Goal: Task Accomplishment & Management: Manage account settings

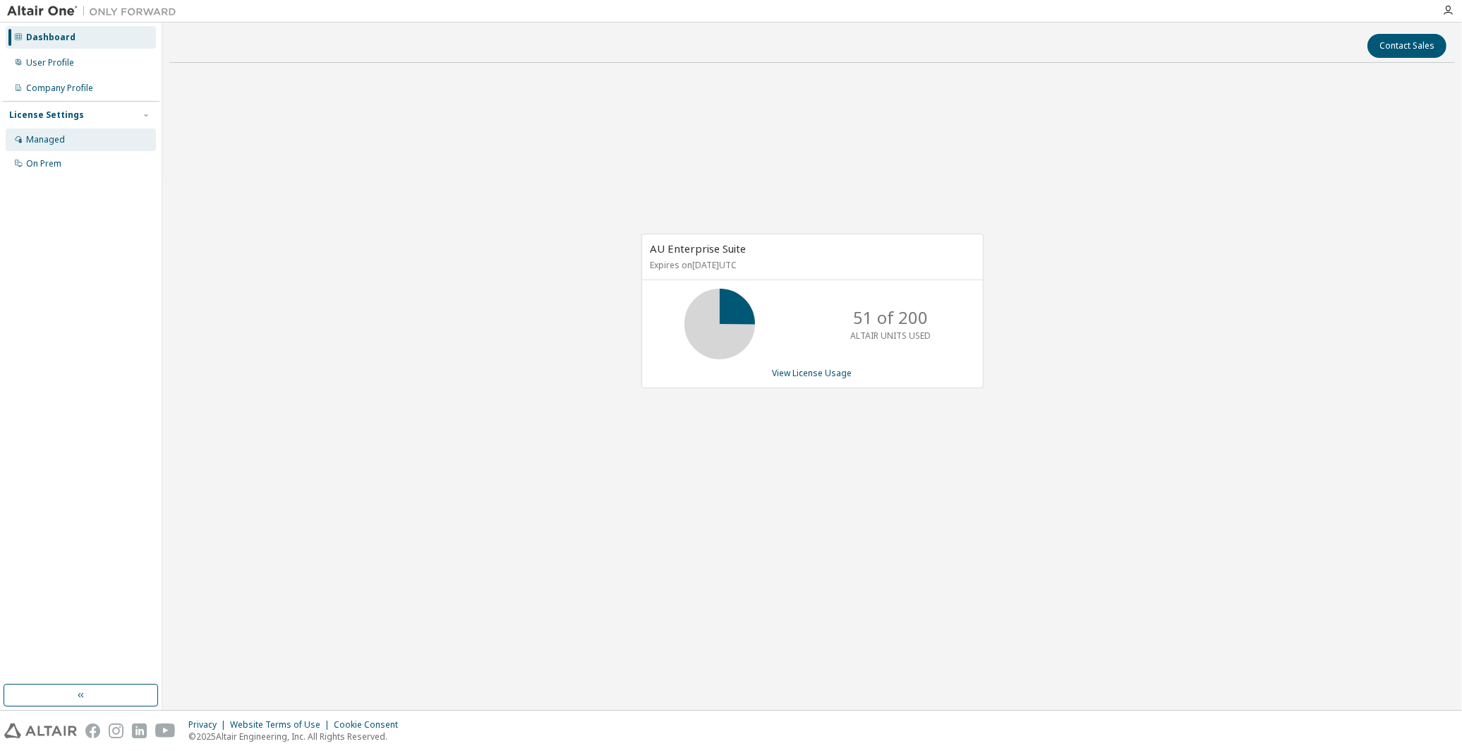
click at [83, 140] on div "Managed" at bounding box center [81, 139] width 150 height 23
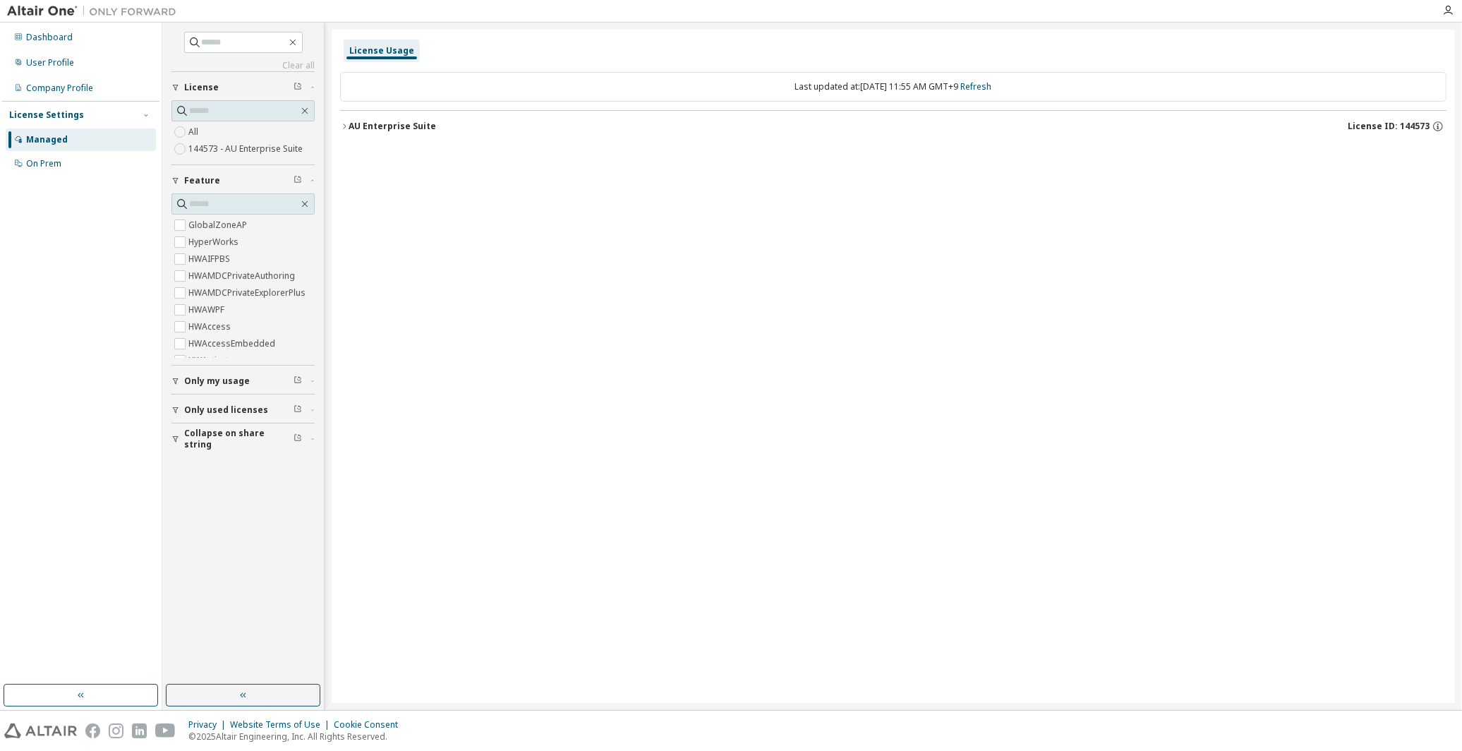
click at [363, 127] on div "AU Enterprise Suite" at bounding box center [391, 126] width 87 height 11
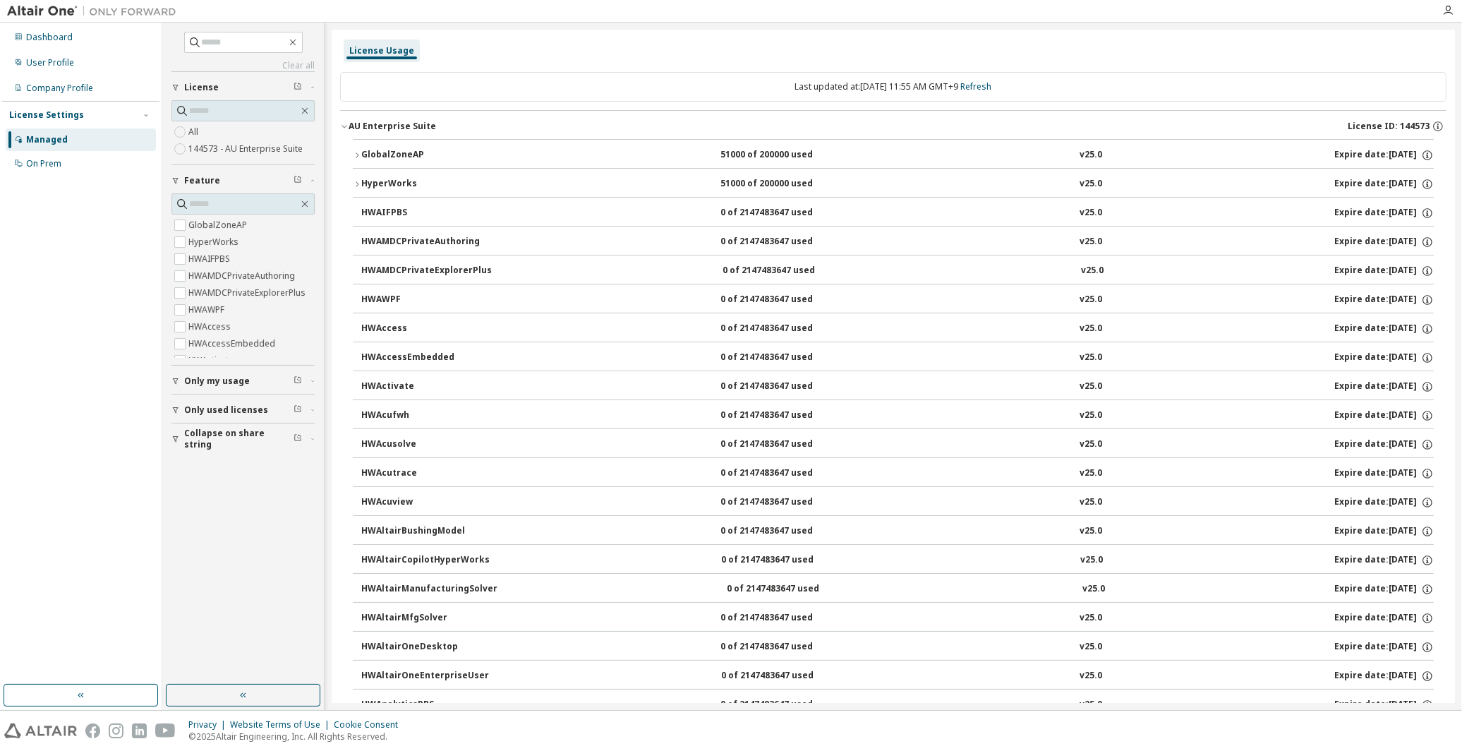
click at [363, 127] on div "AU Enterprise Suite" at bounding box center [391, 126] width 87 height 11
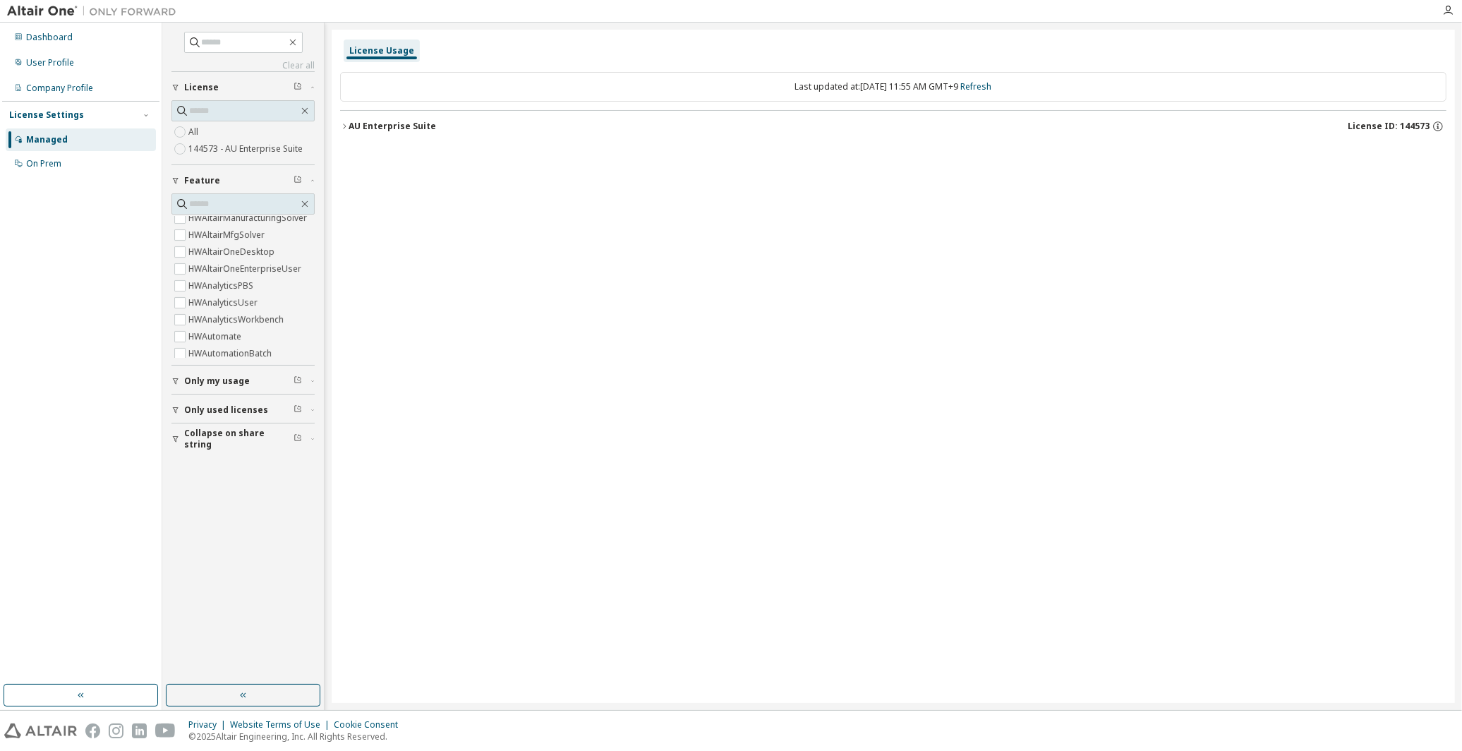
scroll to position [523, 0]
drag, startPoint x: 242, startPoint y: 272, endPoint x: 446, endPoint y: 202, distance: 215.5
click at [446, 201] on div "License Usage Last updated at: Mon 2025-09-08 11:55 AM GMT+9 Refresh AU Enterpr…" at bounding box center [893, 366] width 1123 height 673
click at [283, 150] on label "144573 - AU Enterprise Suite" at bounding box center [246, 148] width 117 height 17
click at [269, 134] on div "All 144573 - AU Enterprise Suite" at bounding box center [242, 140] width 143 height 34
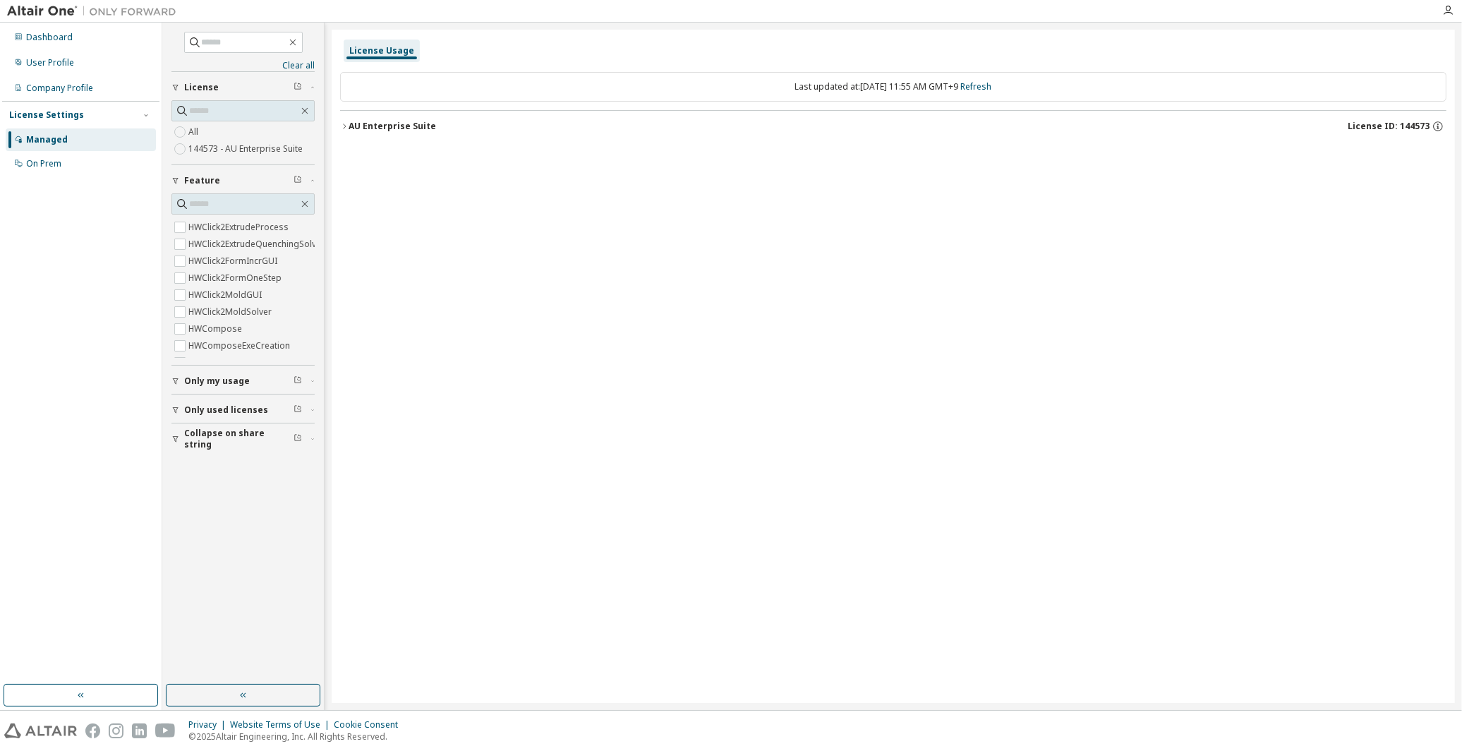
click at [200, 132] on label "All" at bounding box center [194, 131] width 13 height 17
click at [356, 129] on div "AU Enterprise Suite" at bounding box center [391, 126] width 87 height 11
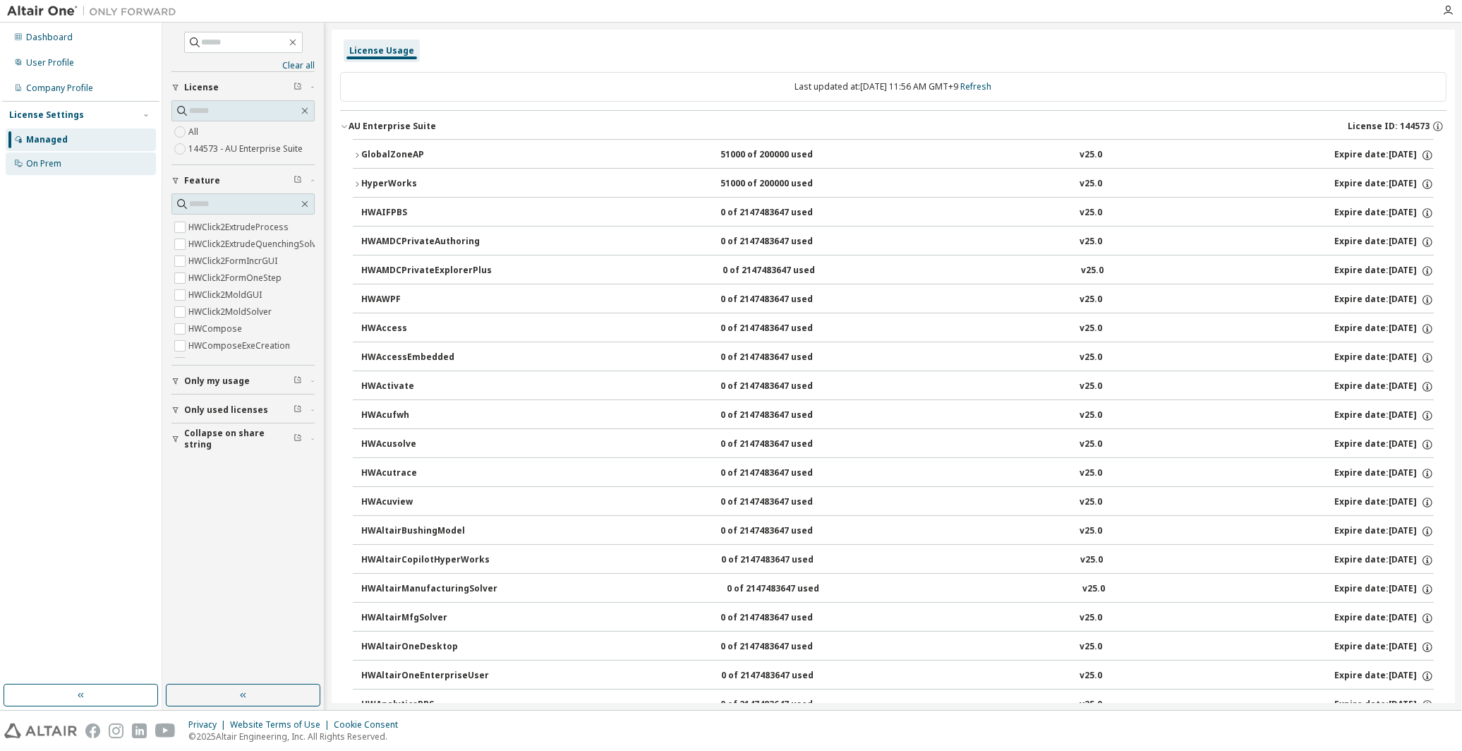
click at [90, 168] on div "On Prem" at bounding box center [81, 163] width 150 height 23
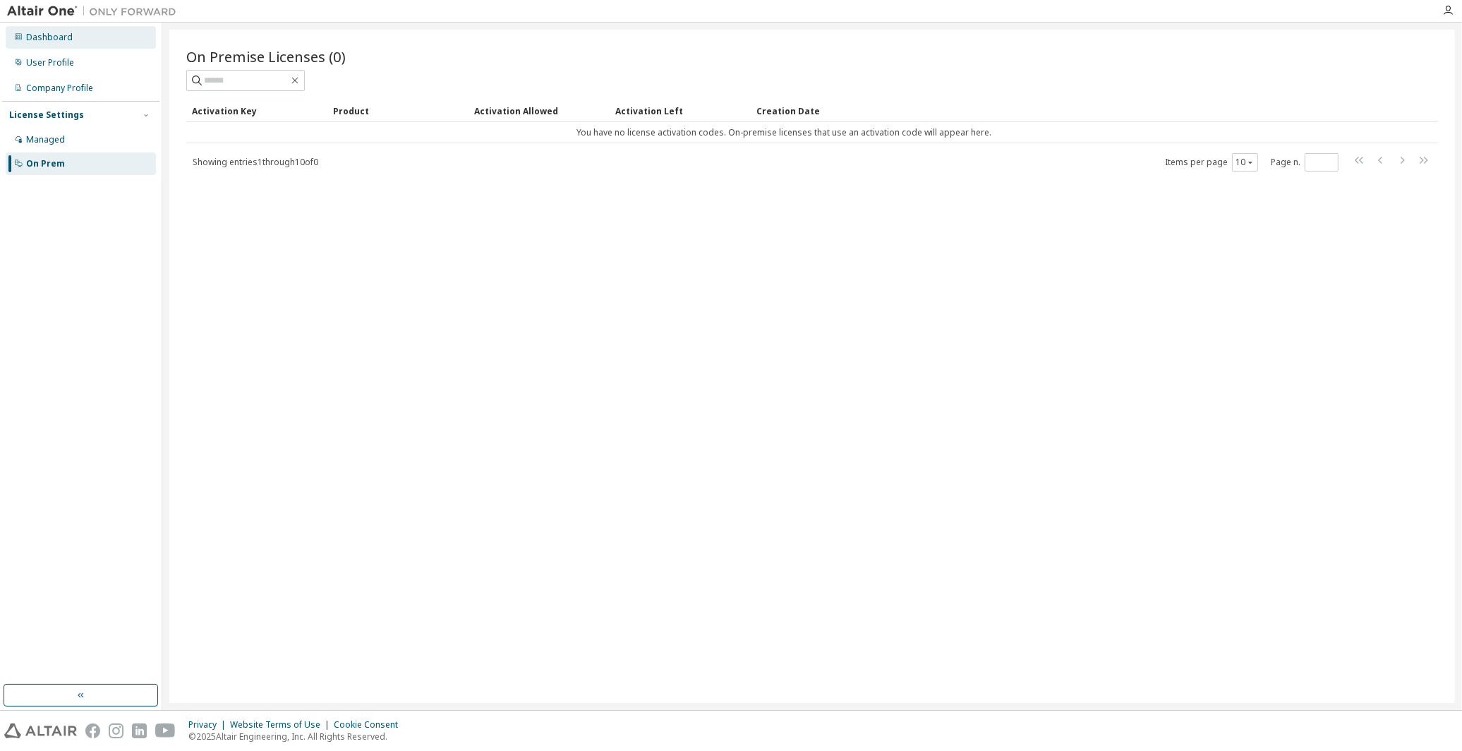
click at [75, 29] on div "Dashboard" at bounding box center [81, 37] width 150 height 23
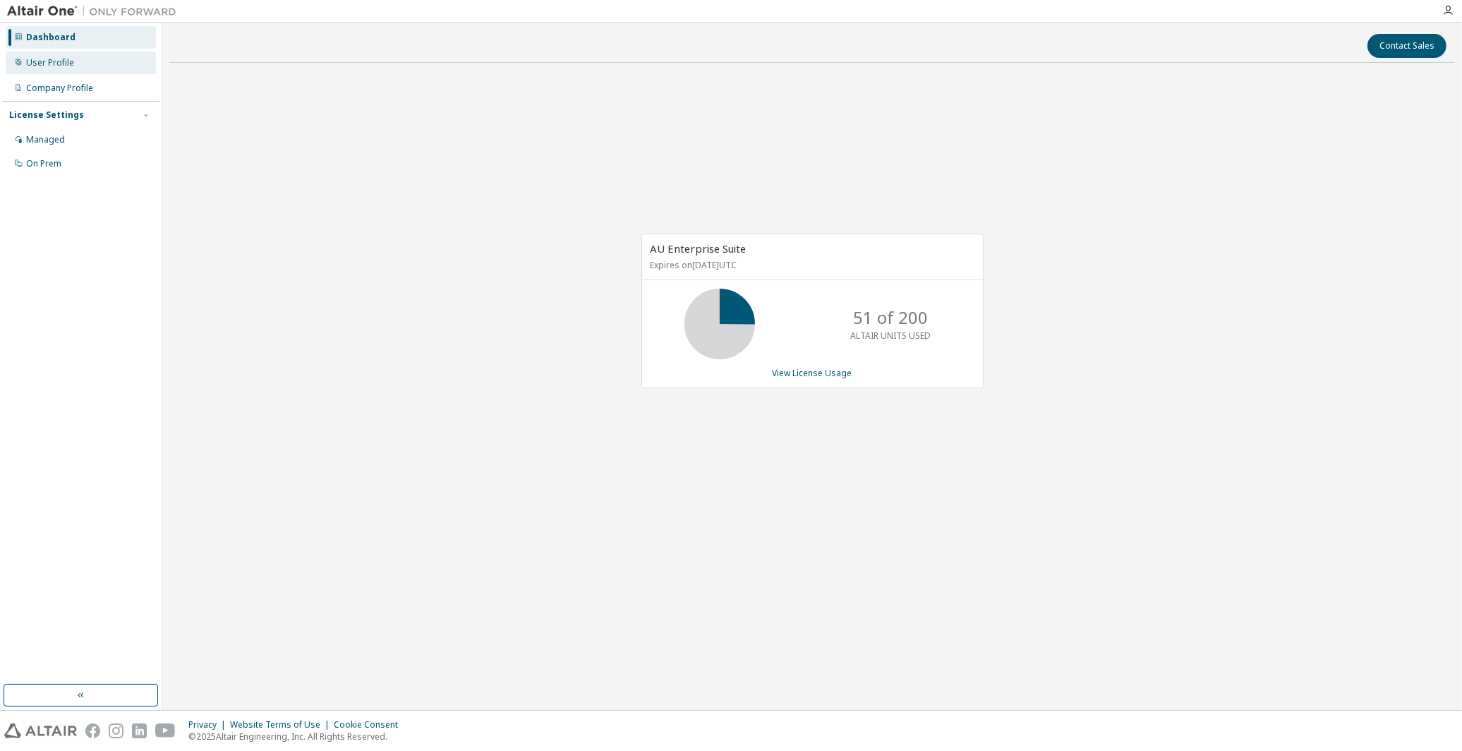
click at [72, 62] on div "User Profile" at bounding box center [50, 62] width 48 height 11
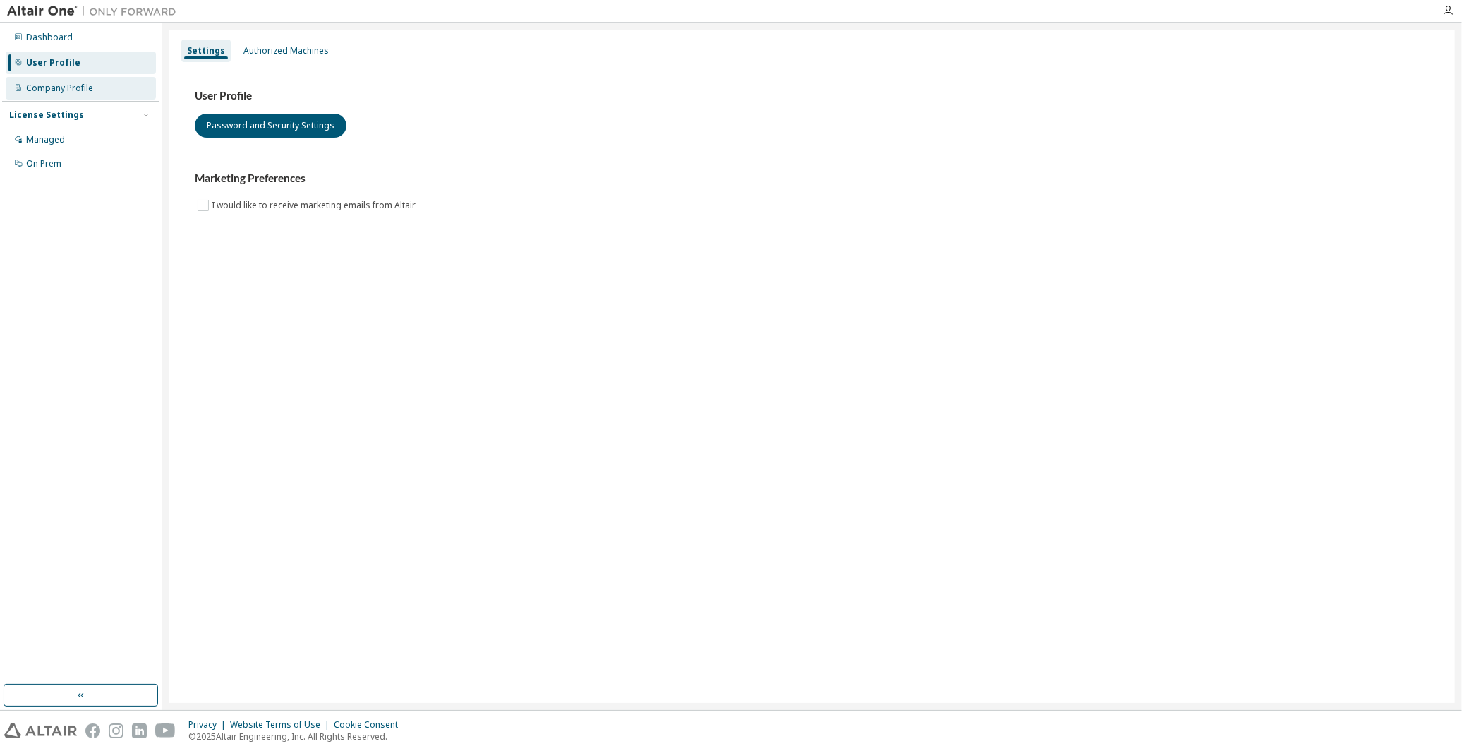
click at [71, 85] on div "Company Profile" at bounding box center [59, 88] width 67 height 11
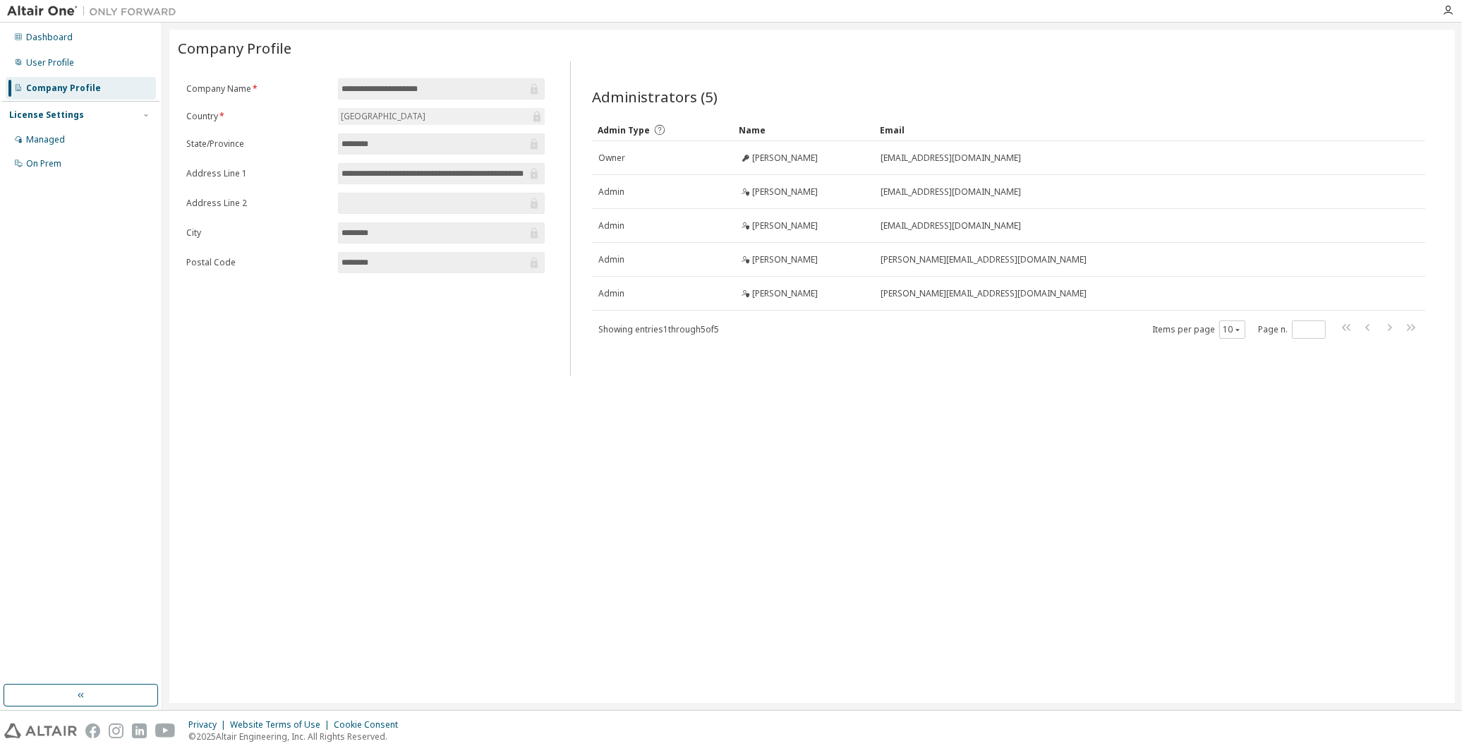
click at [68, 114] on div "License Settings" at bounding box center [46, 114] width 75 height 11
click at [66, 134] on div "Managed" at bounding box center [81, 139] width 150 height 23
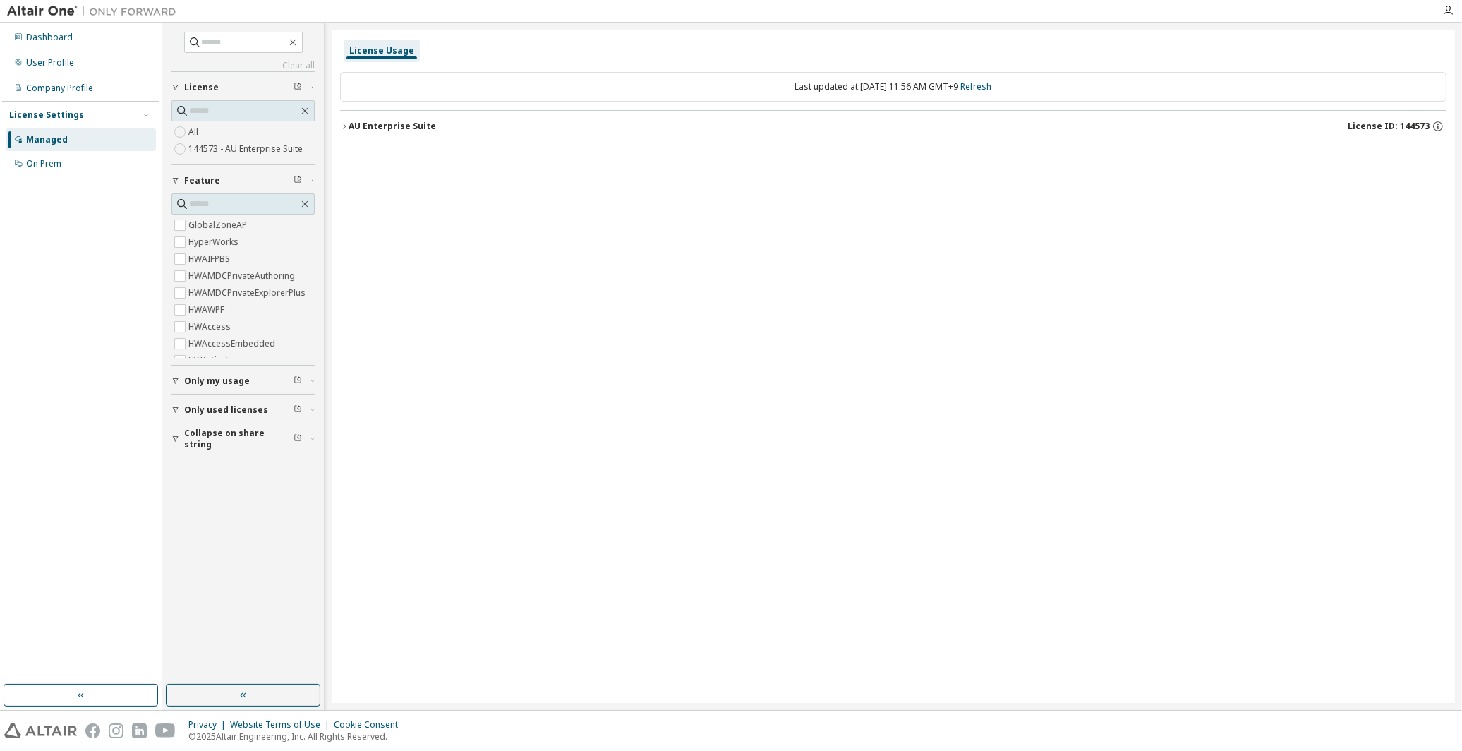
click at [353, 130] on div "AU Enterprise Suite" at bounding box center [391, 126] width 87 height 11
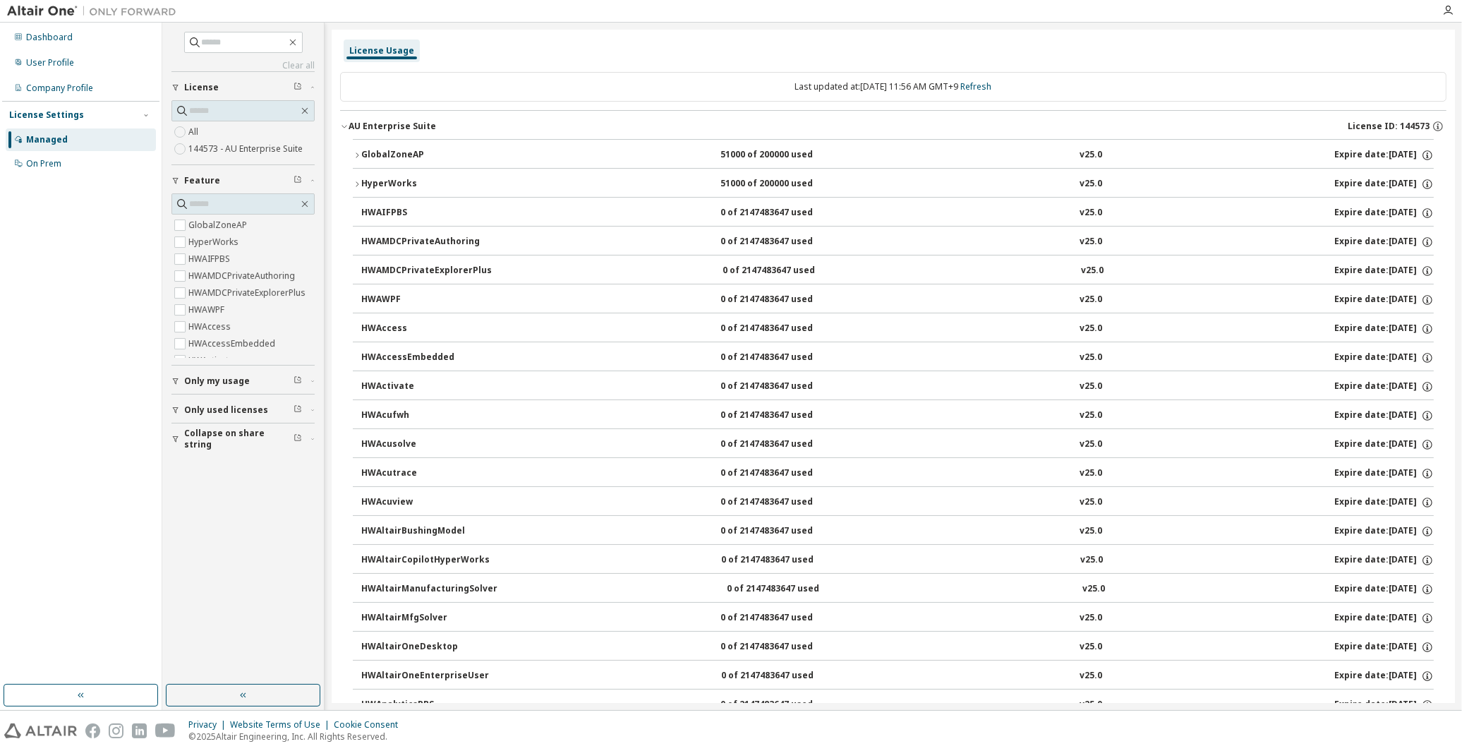
click at [95, 279] on div "Dashboard User Profile Company Profile License Settings Managed On Prem" at bounding box center [80, 353] width 157 height 657
click at [210, 135] on div "All 144573 - AU Enterprise Suite" at bounding box center [242, 140] width 143 height 34
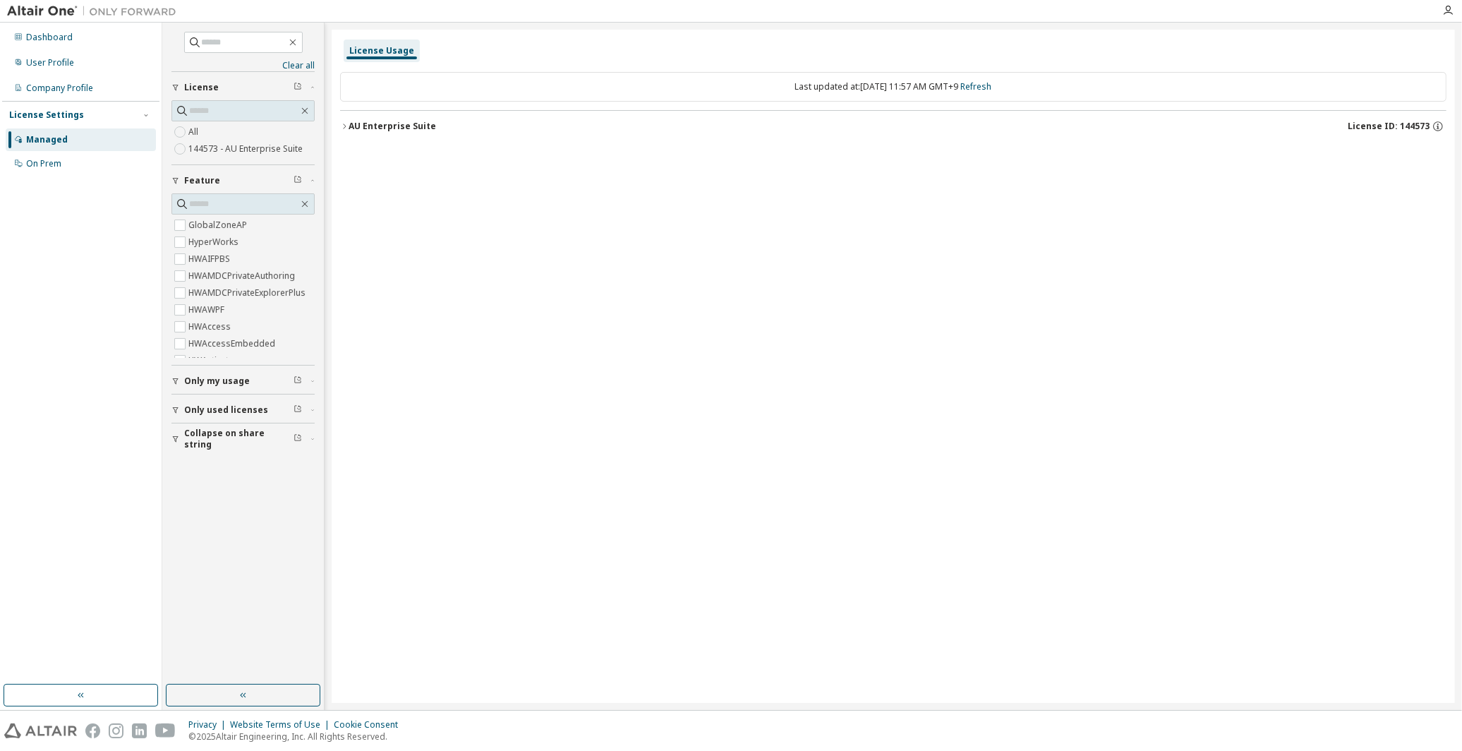
click at [387, 126] on div "AU Enterprise Suite" at bounding box center [391, 126] width 87 height 11
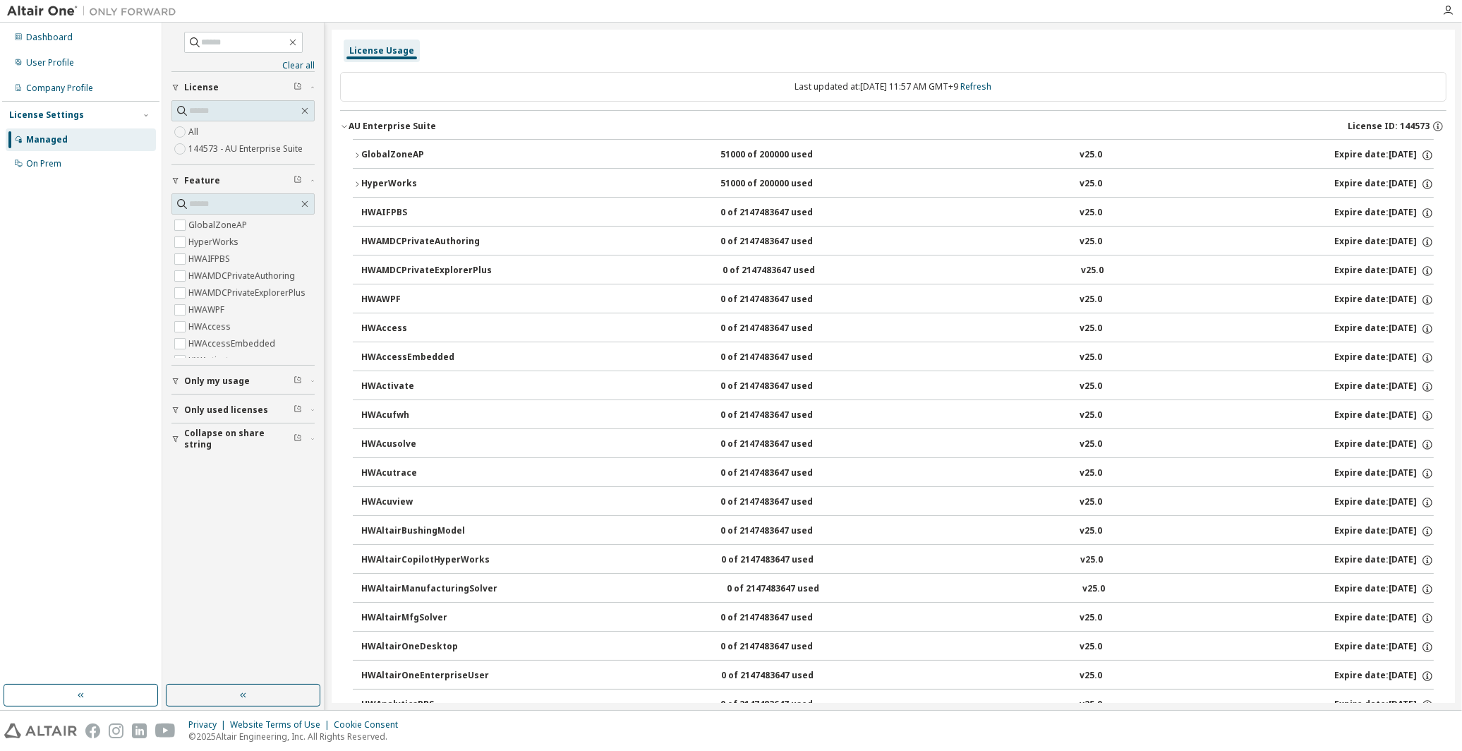
click at [544, 155] on div "GlobalZoneAP 51000 of 200000 used v25.0 Expire date: 2025-12-13" at bounding box center [897, 155] width 1072 height 13
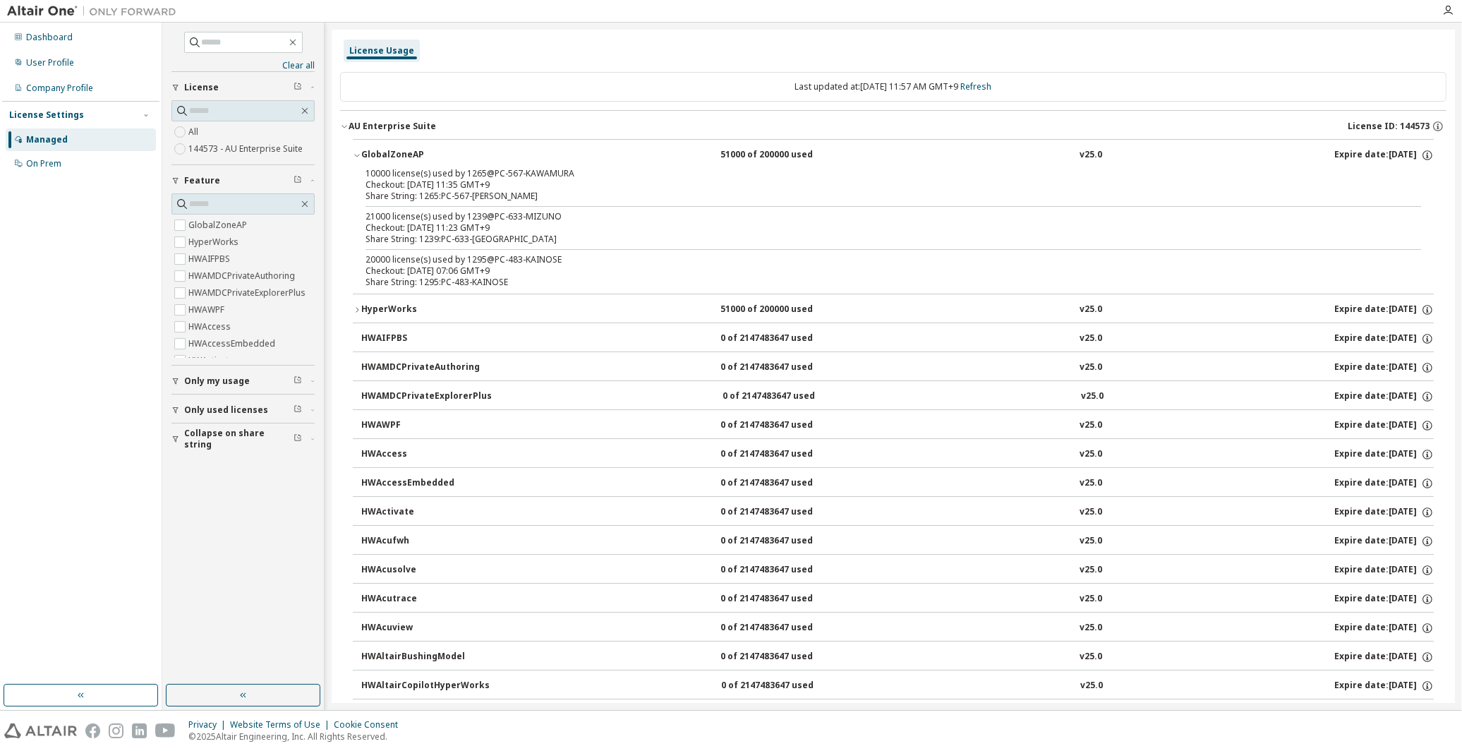
click at [356, 123] on div "AU Enterprise Suite" at bounding box center [391, 126] width 87 height 11
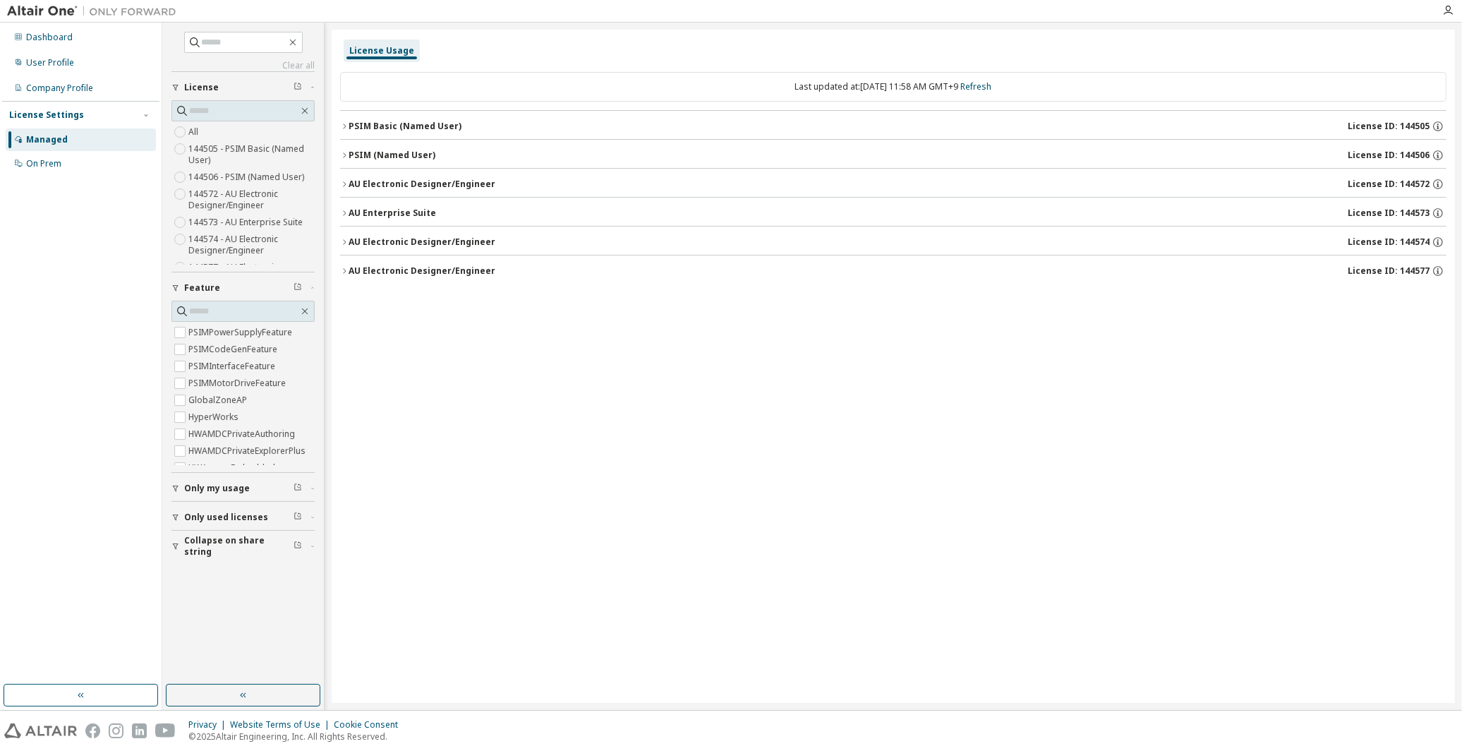
click at [370, 127] on div "PSIM Basic (Named User)" at bounding box center [404, 126] width 113 height 11
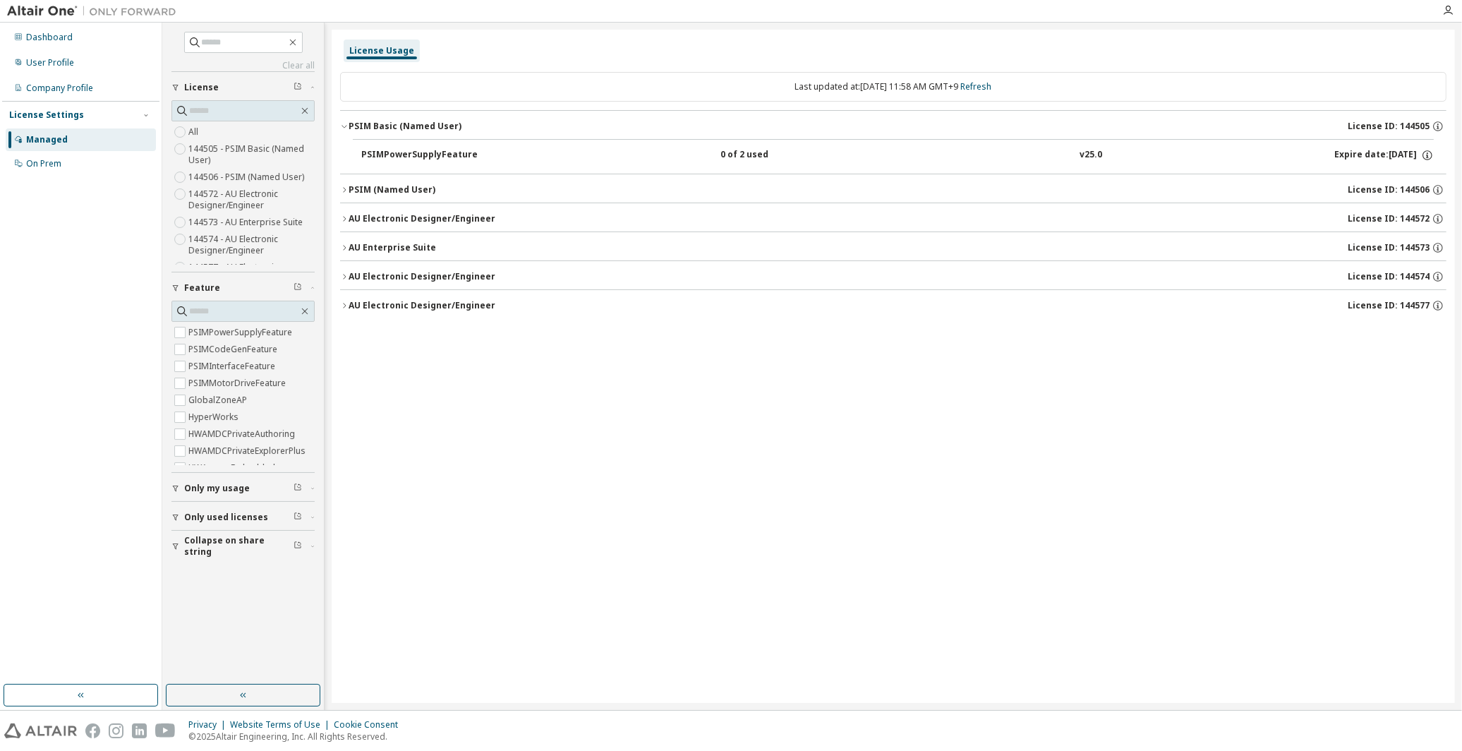
click at [375, 155] on div "PSIMPowerSupplyFeature" at bounding box center [424, 155] width 127 height 13
click at [378, 117] on button "PSIM Basic (Named User) License ID: 144505" at bounding box center [893, 126] width 1106 height 31
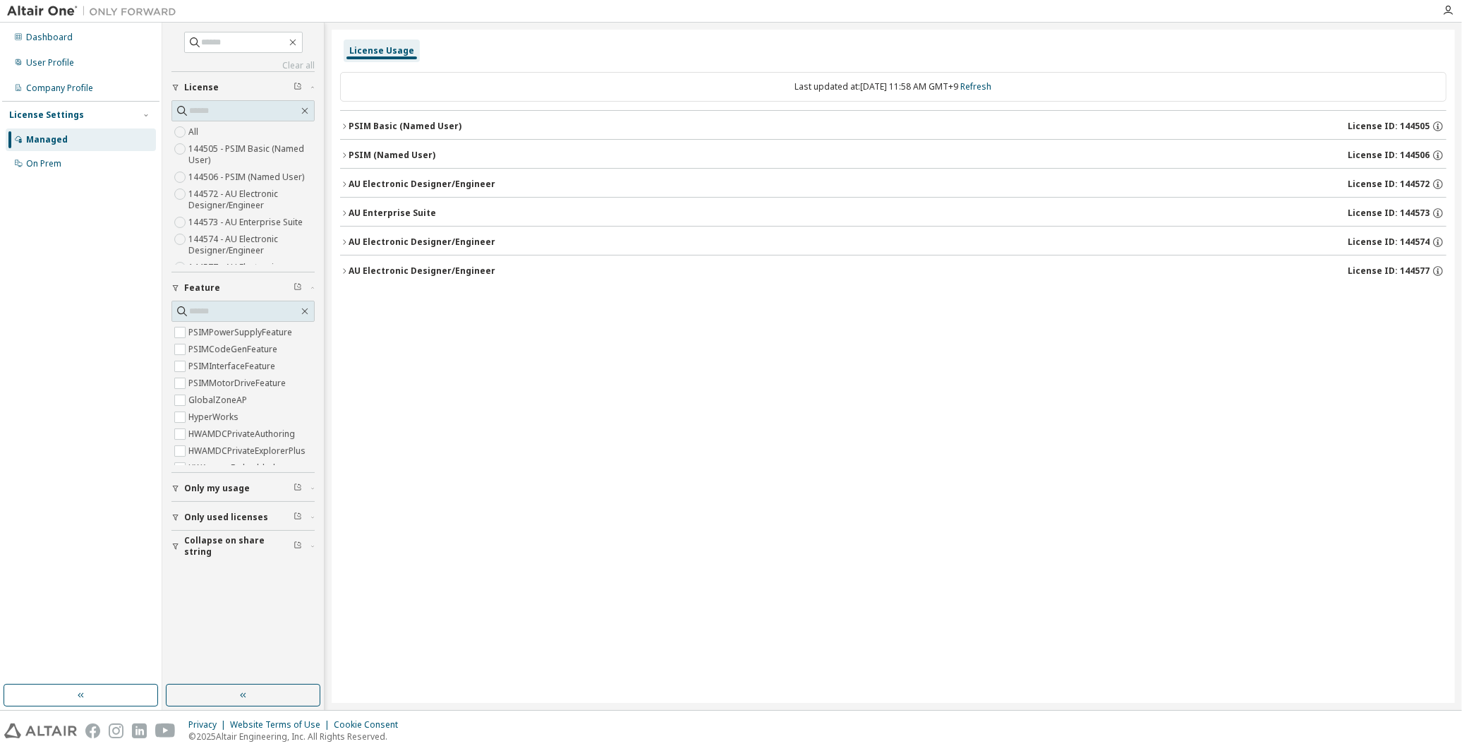
click at [382, 205] on button "AU Enterprise Suite License ID: 144573" at bounding box center [893, 213] width 1106 height 31
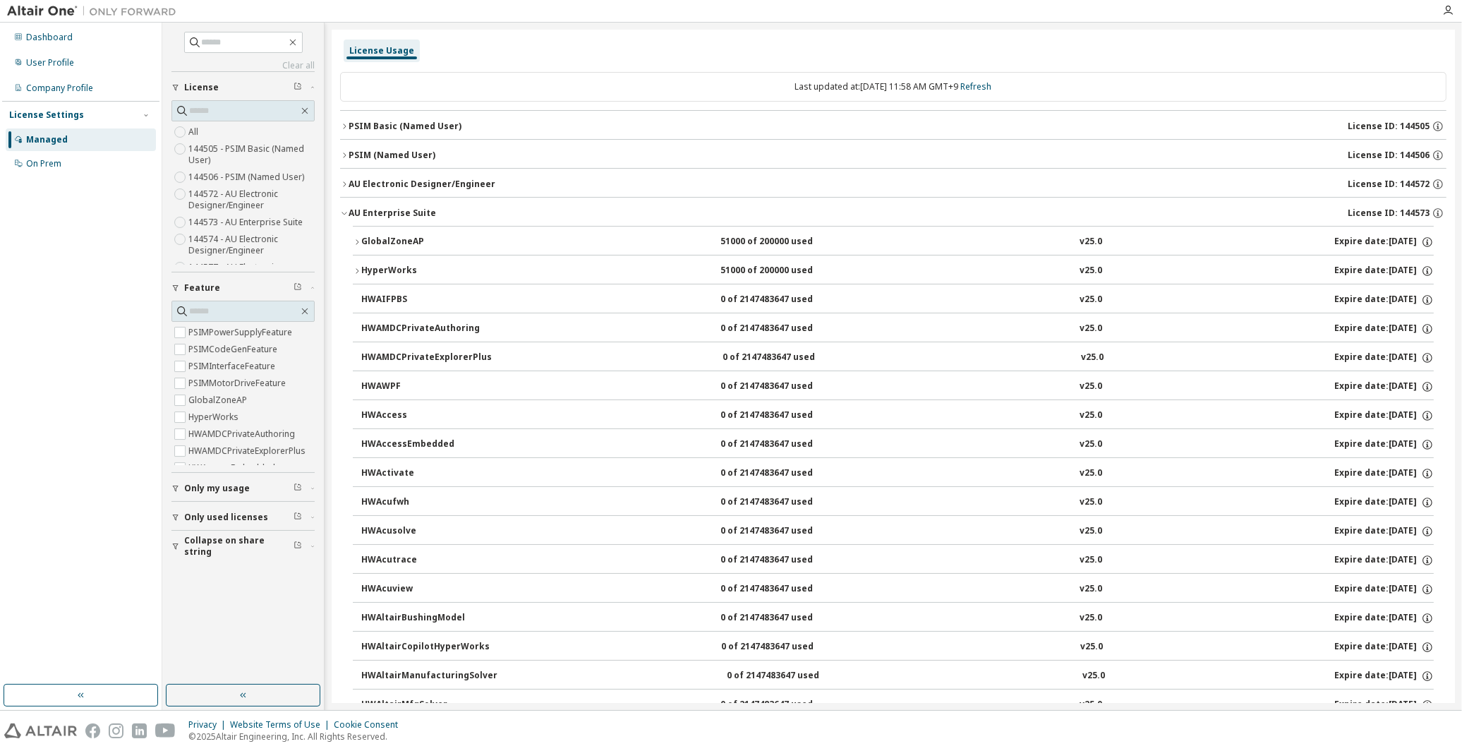
click at [383, 201] on button "AU Enterprise Suite License ID: 144573" at bounding box center [893, 213] width 1106 height 31
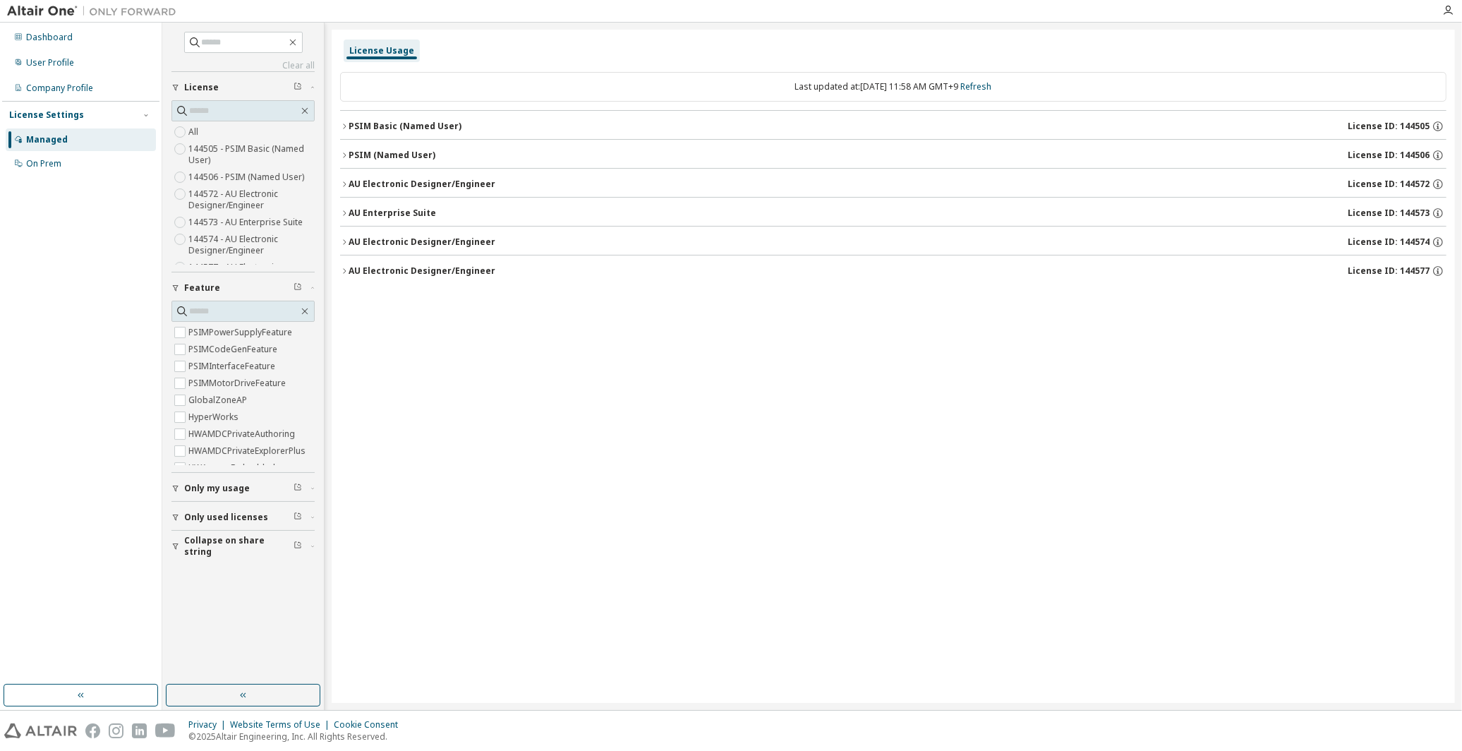
click at [701, 377] on div "License Usage Last updated at: Mon 2025-09-08 11:58 AM GMT+9 Refresh PSIM Basic…" at bounding box center [893, 366] width 1123 height 673
click at [441, 42] on div "License Usage" at bounding box center [893, 50] width 1106 height 25
click at [250, 171] on label "144506 - PSIM (Named User)" at bounding box center [247, 177] width 119 height 17
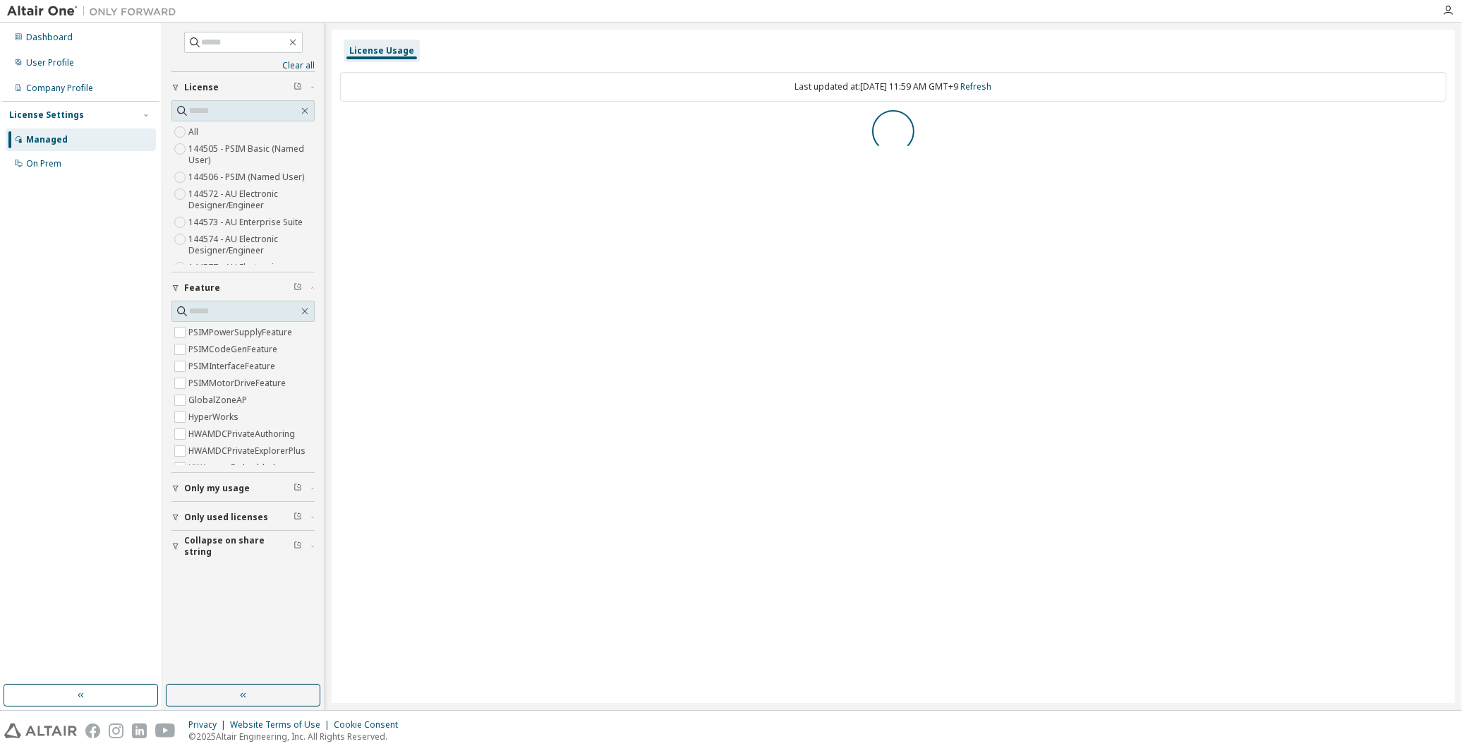
click at [245, 198] on label "144572 - AU Electronic Designer/Engineer" at bounding box center [251, 200] width 126 height 28
click at [248, 134] on div "All 144505 - PSIM Basic (Named User) 144506 - PSIM (Named User) 144572 - AU Ele…" at bounding box center [242, 205] width 143 height 164
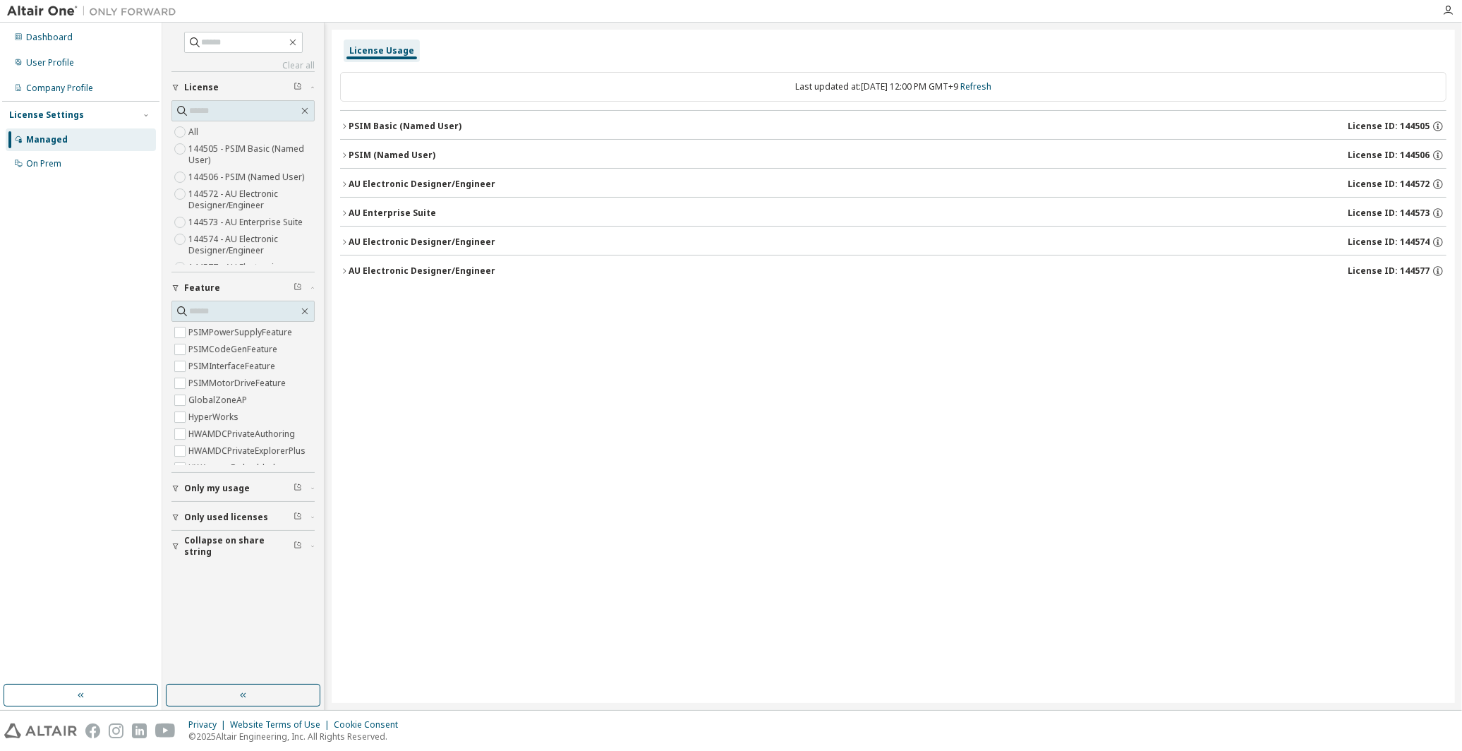
drag, startPoint x: 652, startPoint y: 52, endPoint x: 667, endPoint y: 51, distance: 15.5
click at [661, 51] on div "License Usage" at bounding box center [893, 50] width 1106 height 25
click at [827, 54] on div "License Usage" at bounding box center [893, 50] width 1106 height 25
click at [830, 55] on div "License Usage" at bounding box center [893, 50] width 1106 height 25
click at [753, 344] on div "License Usage Last updated at: [DATE] 12:00 PM GMT+9 Refresh PSIM Basic (Named …" at bounding box center [893, 366] width 1123 height 673
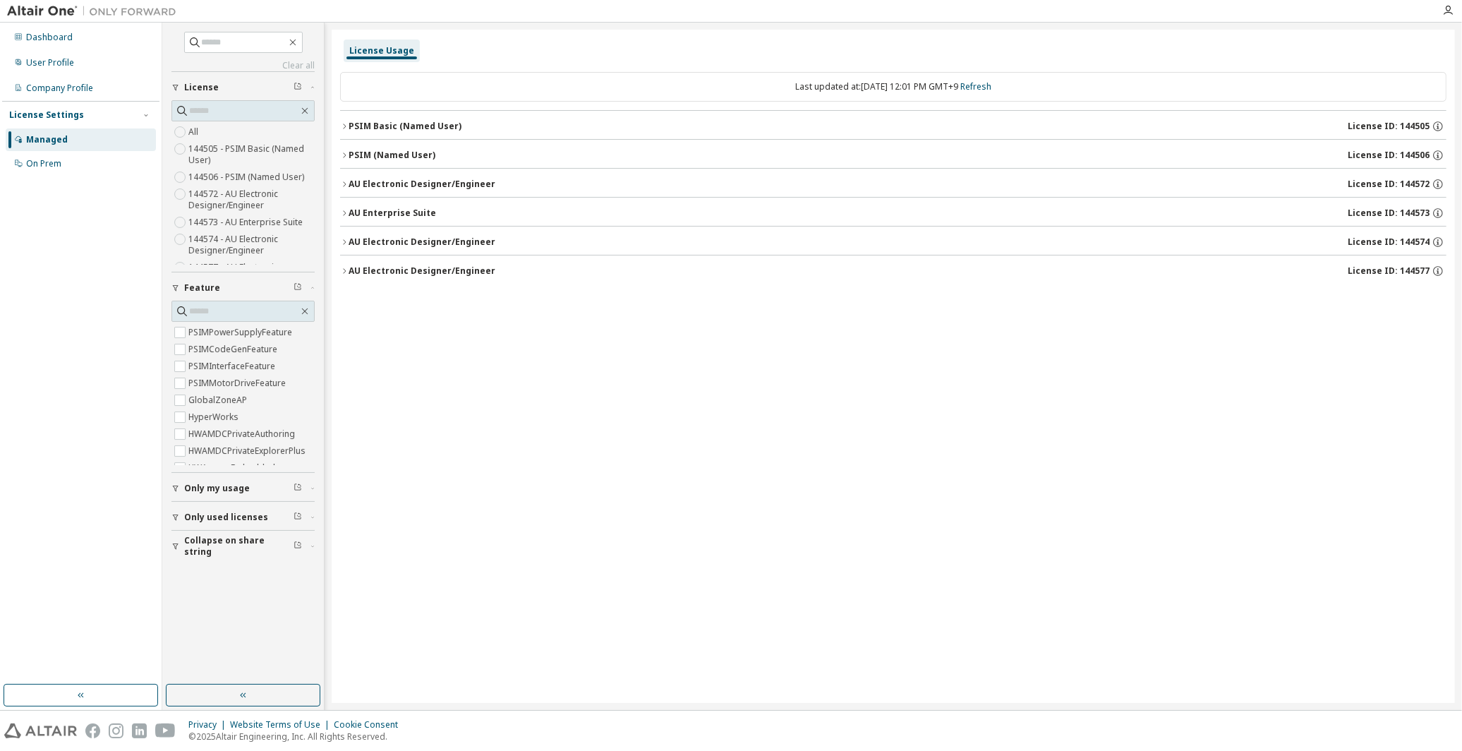
click at [470, 47] on div "License Usage" at bounding box center [893, 50] width 1106 height 25
click at [991, 85] on link "Refresh" at bounding box center [975, 86] width 31 height 12
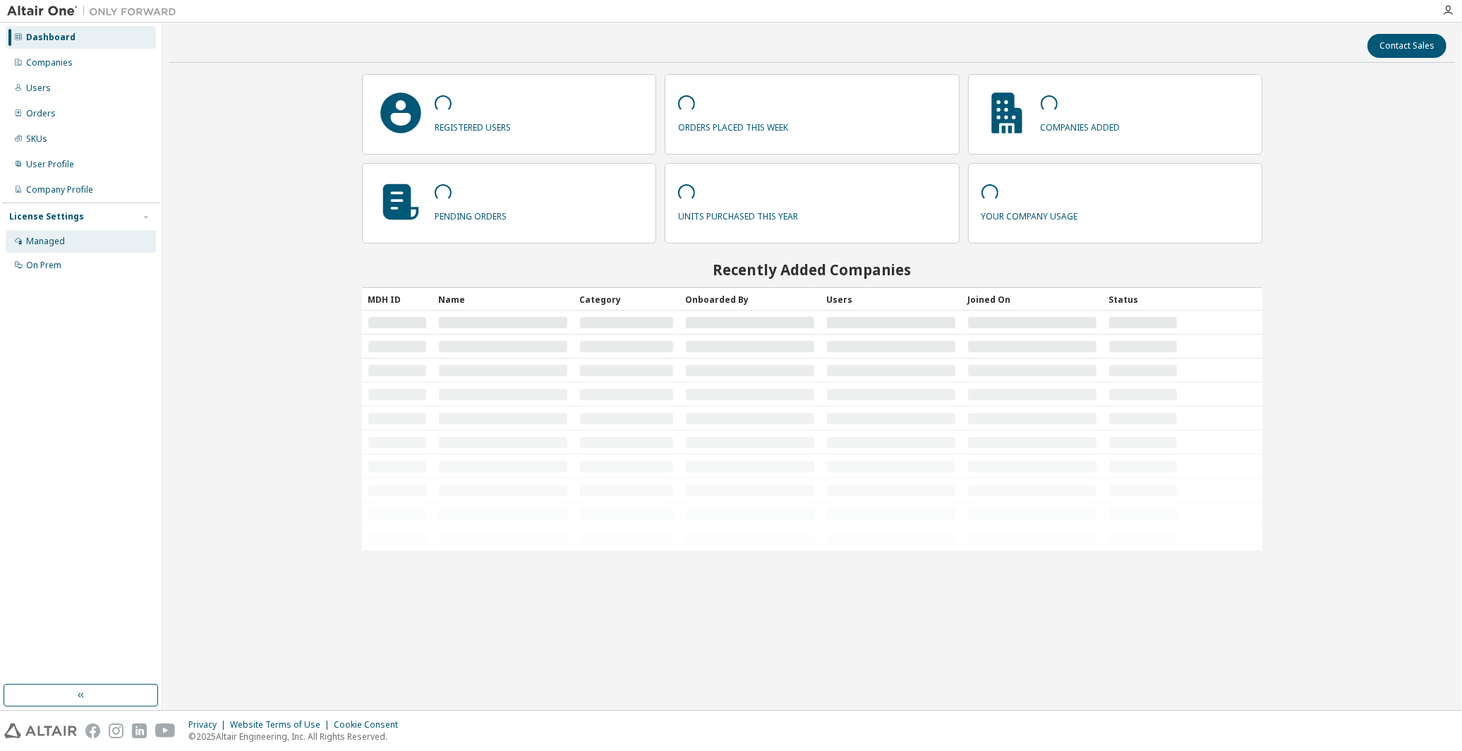
click at [90, 237] on div "Managed" at bounding box center [81, 241] width 150 height 23
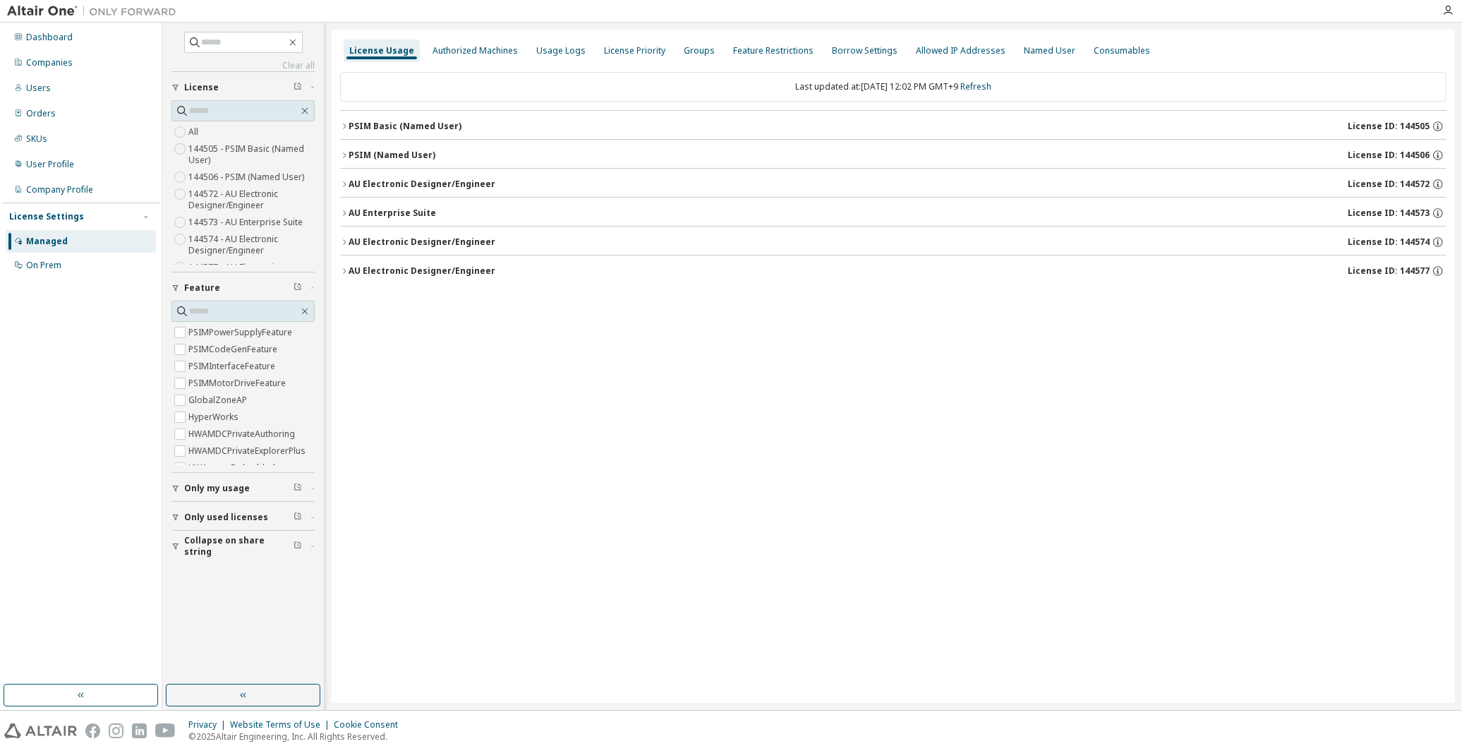
click at [865, 390] on div "License Usage Authorized Machines Usage Logs License Priority Groups Feature Re…" at bounding box center [893, 366] width 1123 height 673
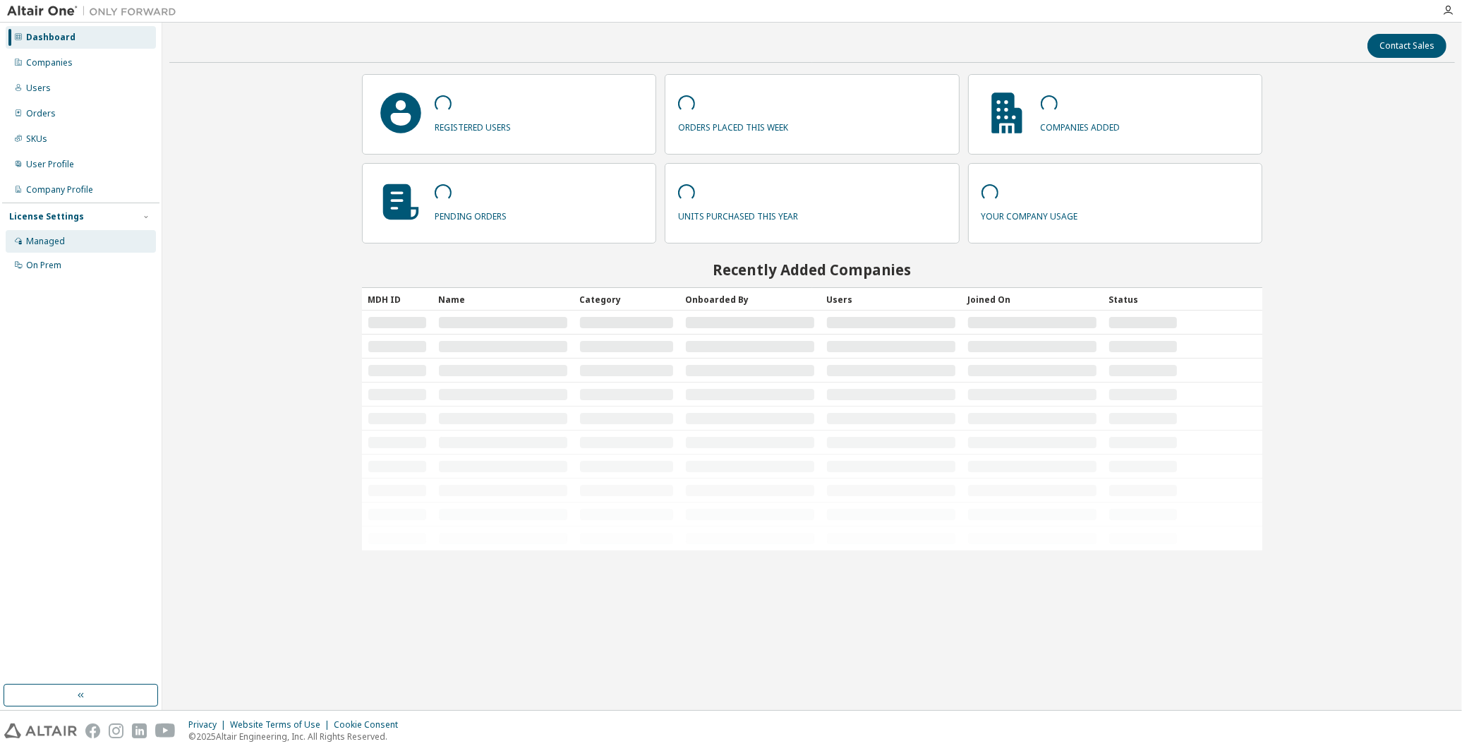
click at [83, 240] on div "Managed" at bounding box center [81, 241] width 150 height 23
